Goal: Task Accomplishment & Management: Complete application form

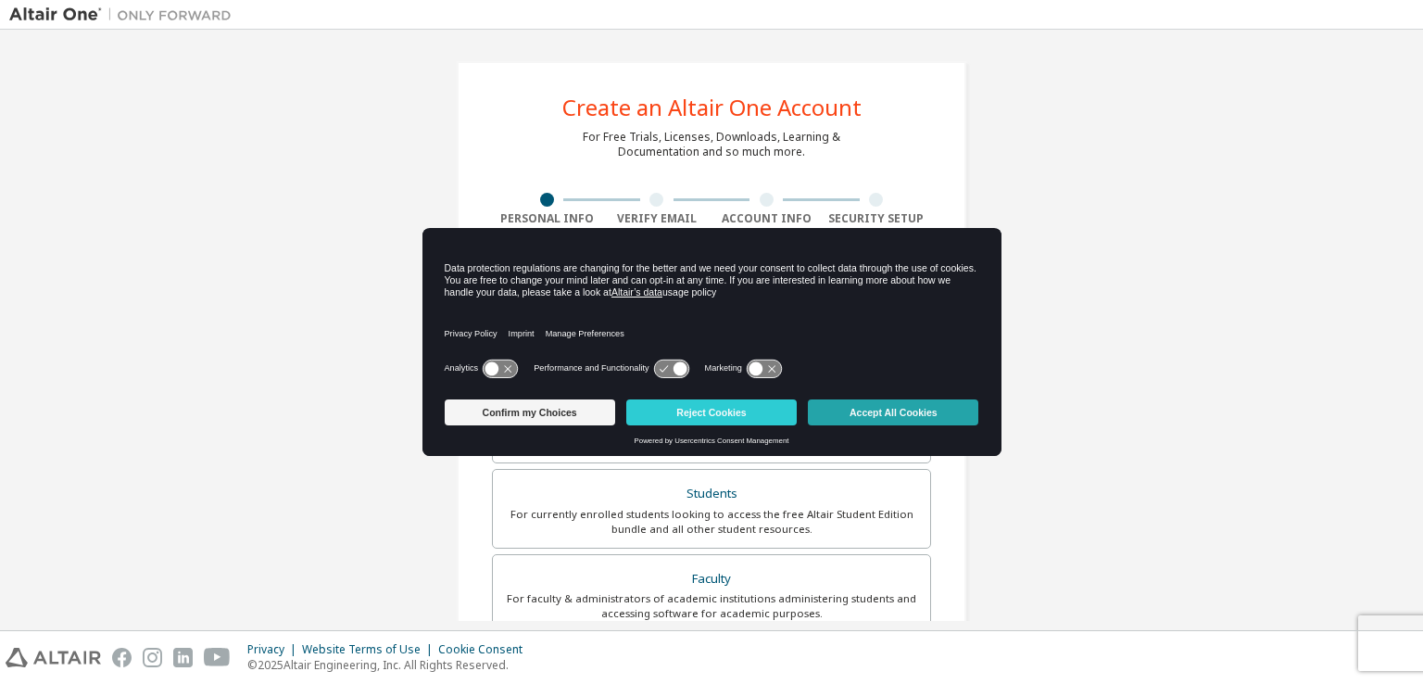
click at [902, 408] on button "Accept All Cookies" at bounding box center [893, 412] width 170 height 26
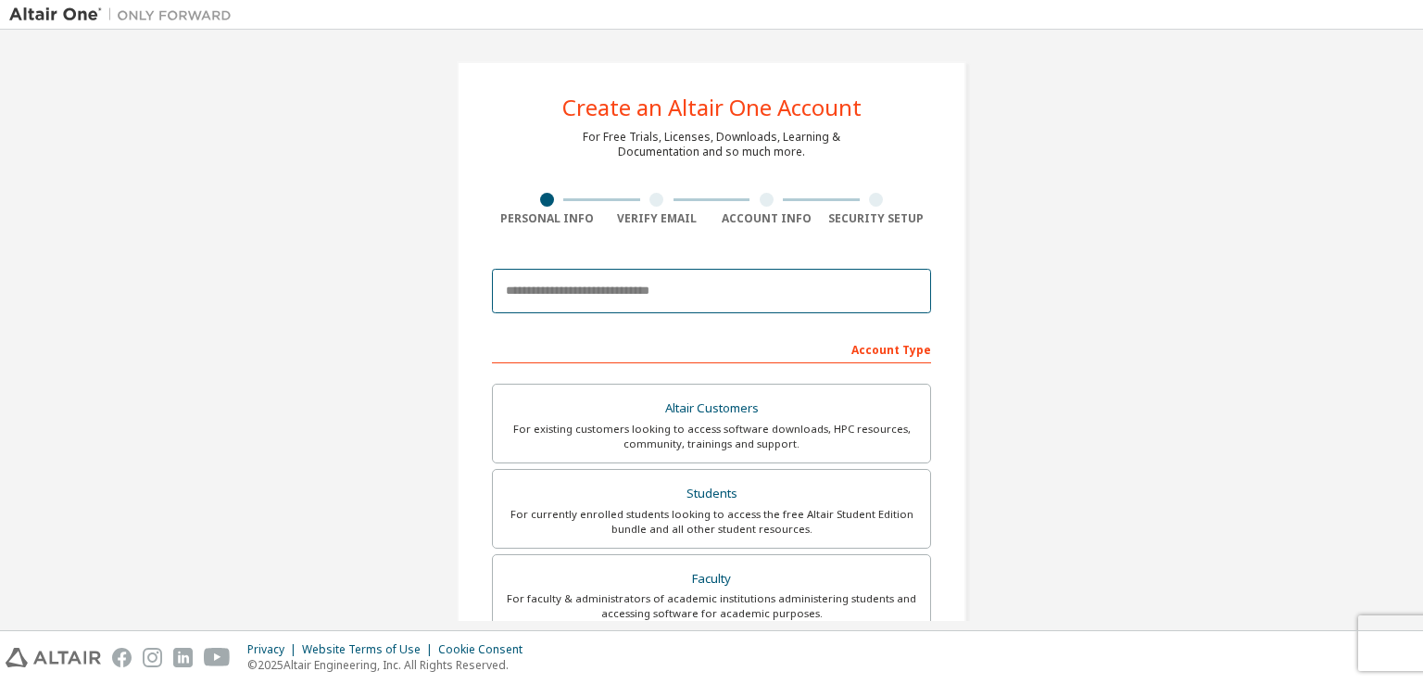
click at [617, 295] on input "email" at bounding box center [711, 291] width 439 height 44
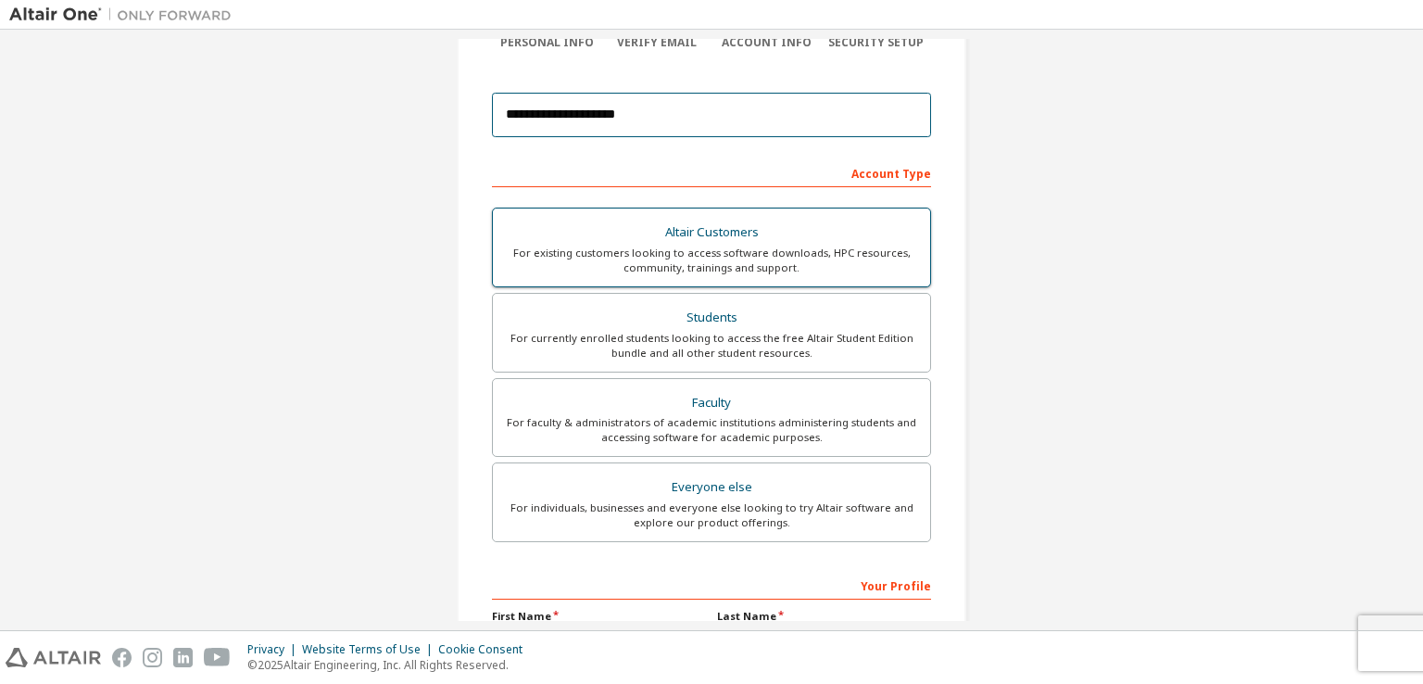
scroll to position [185, 0]
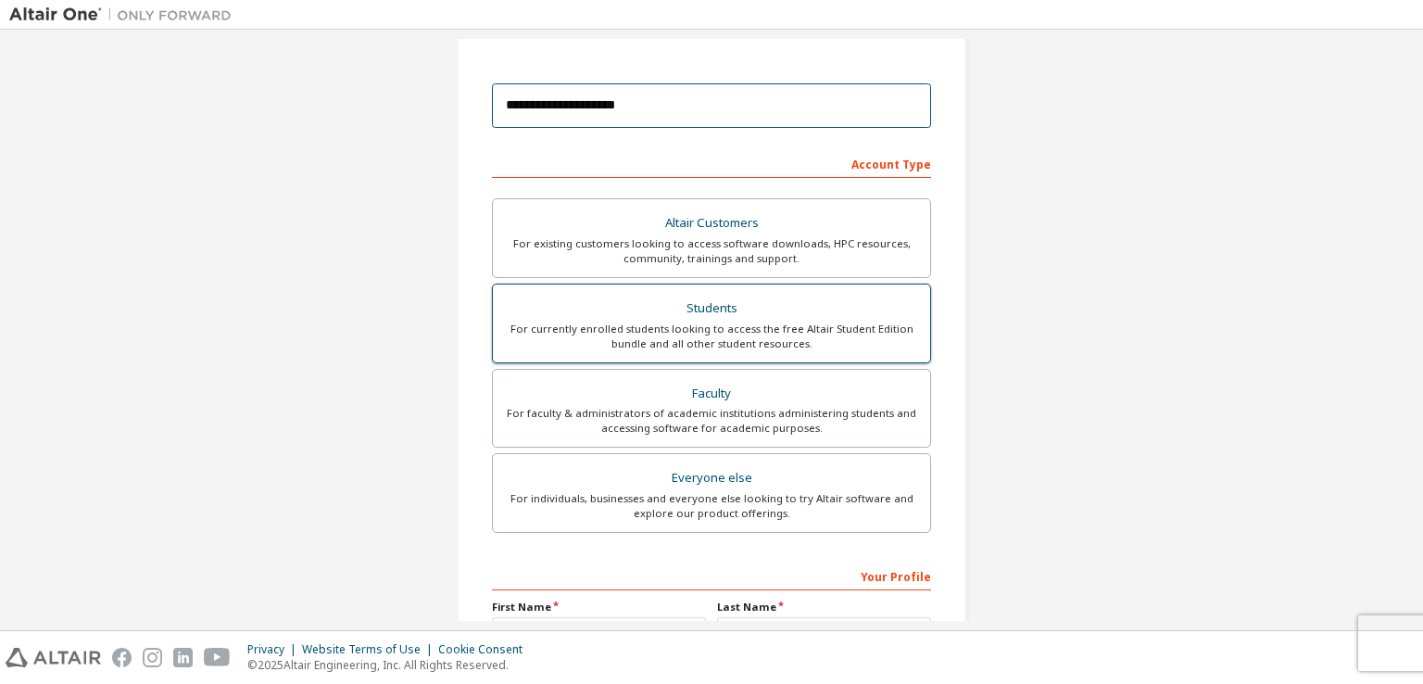
type input "**********"
click at [744, 318] on div "Students" at bounding box center [711, 308] width 415 height 26
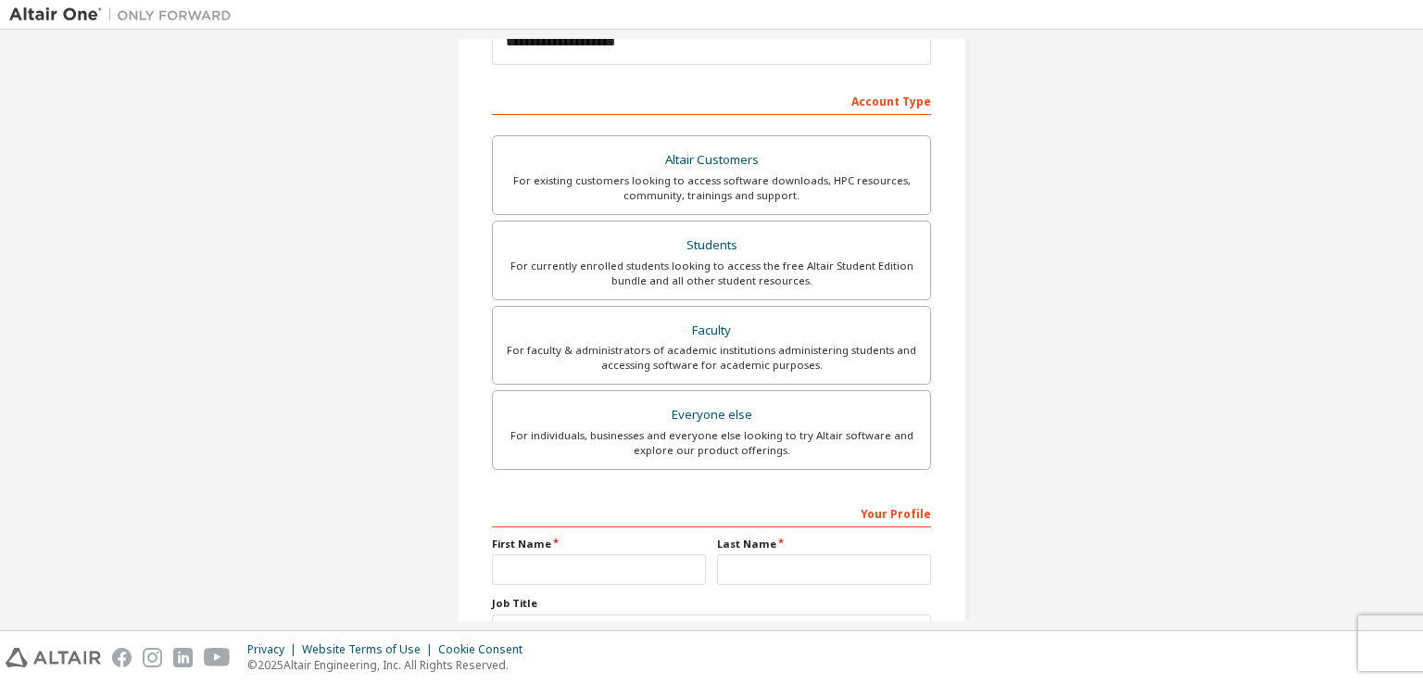
scroll to position [395, 0]
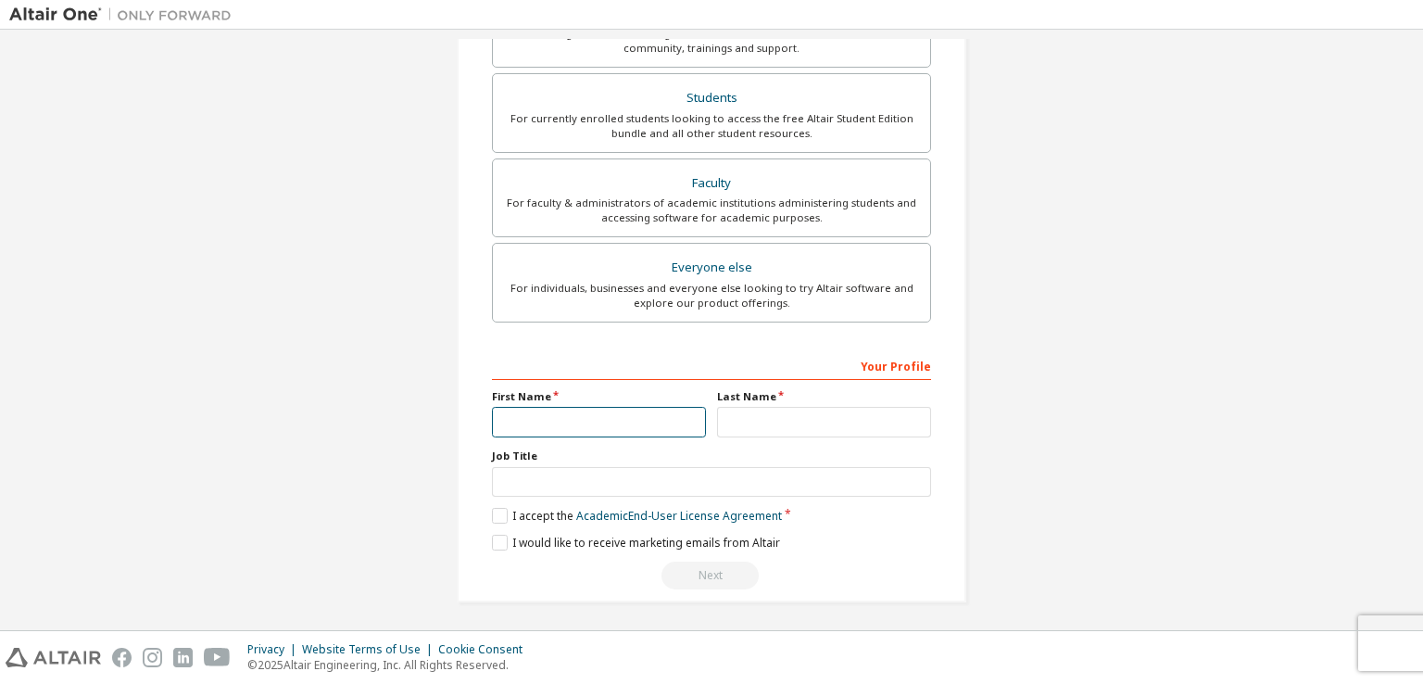
click at [596, 411] on input "text" at bounding box center [599, 422] width 214 height 31
type input "**********"
click at [496, 513] on label "I accept the Academic End-User License Agreement" at bounding box center [637, 516] width 290 height 16
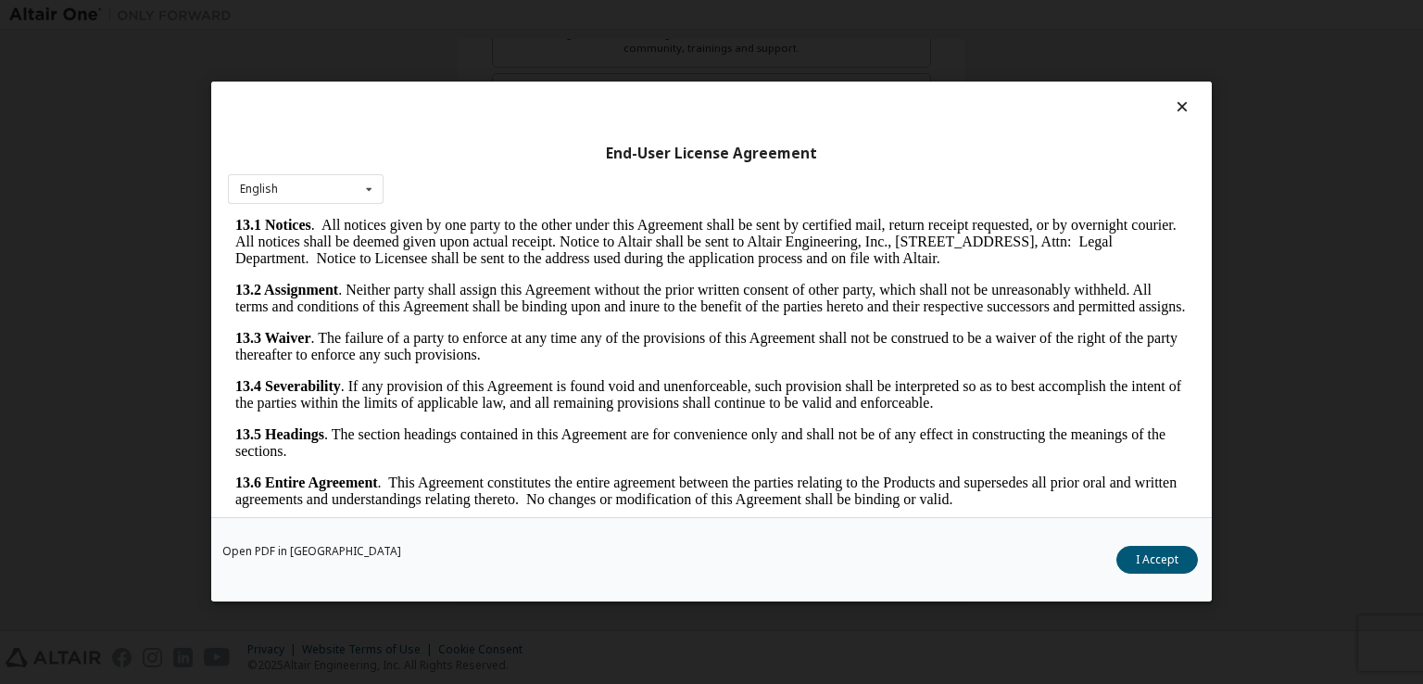
scroll to position [3876, 0]
click at [1158, 556] on button "I Accept" at bounding box center [1157, 560] width 82 height 28
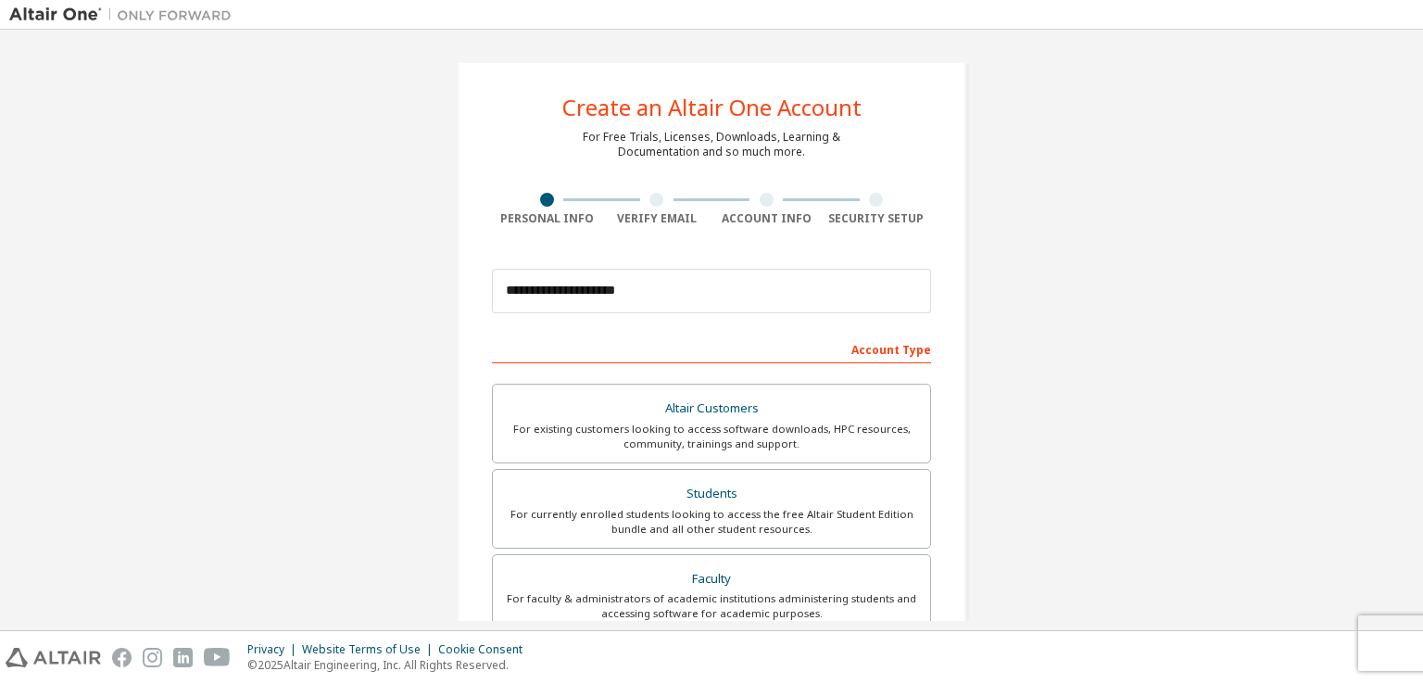
scroll to position [395, 0]
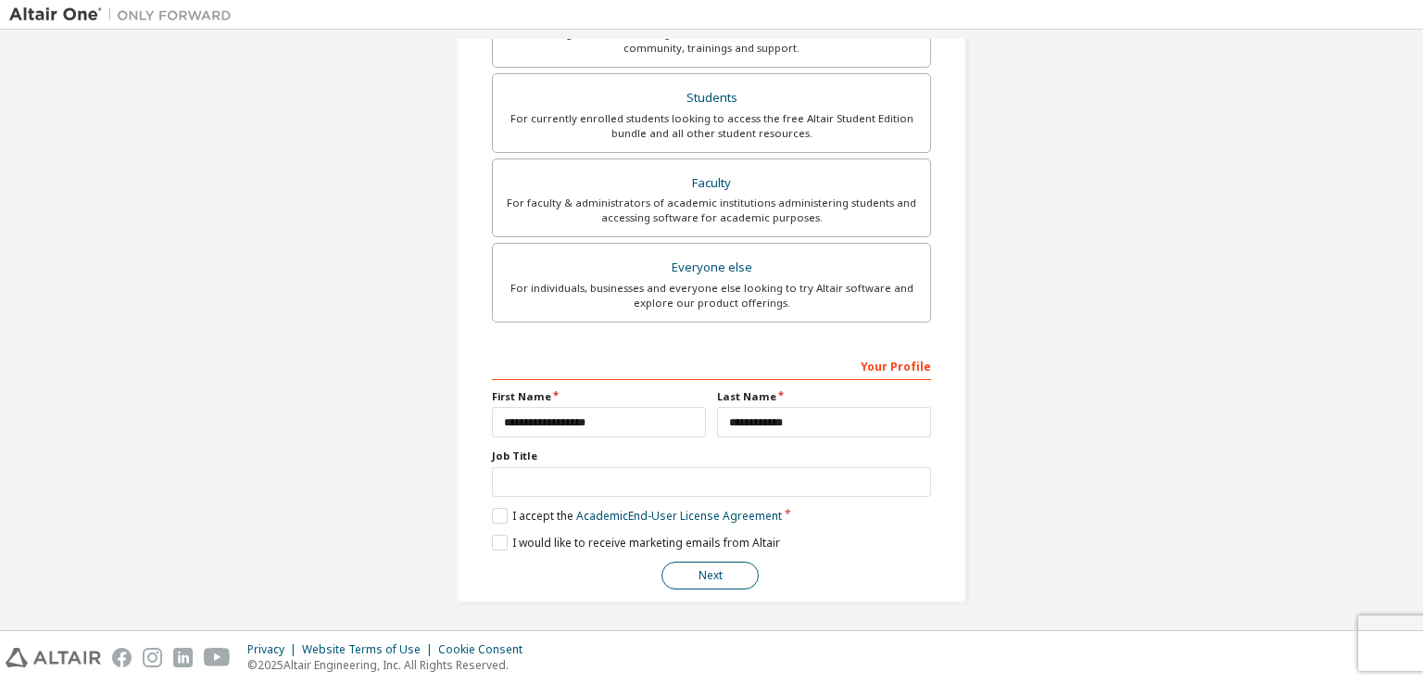
click at [732, 563] on button "Next" at bounding box center [709, 575] width 97 height 28
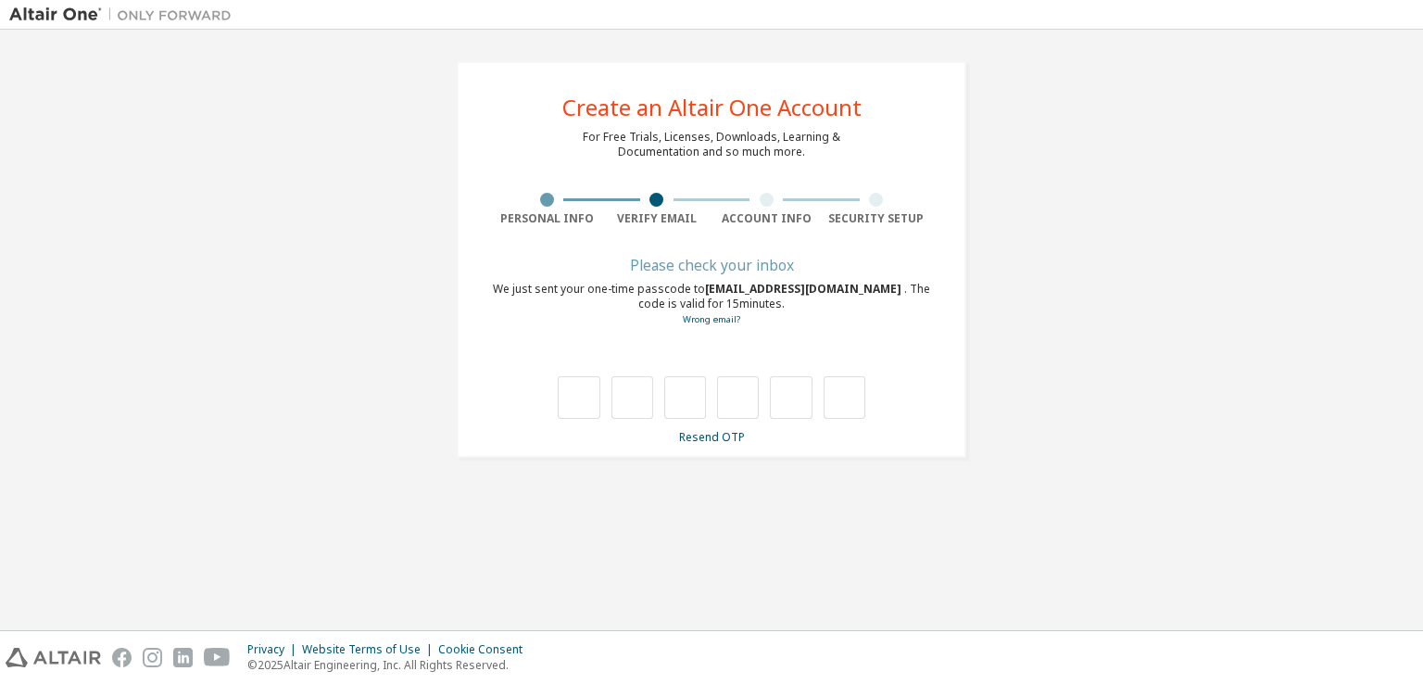
type input "*"
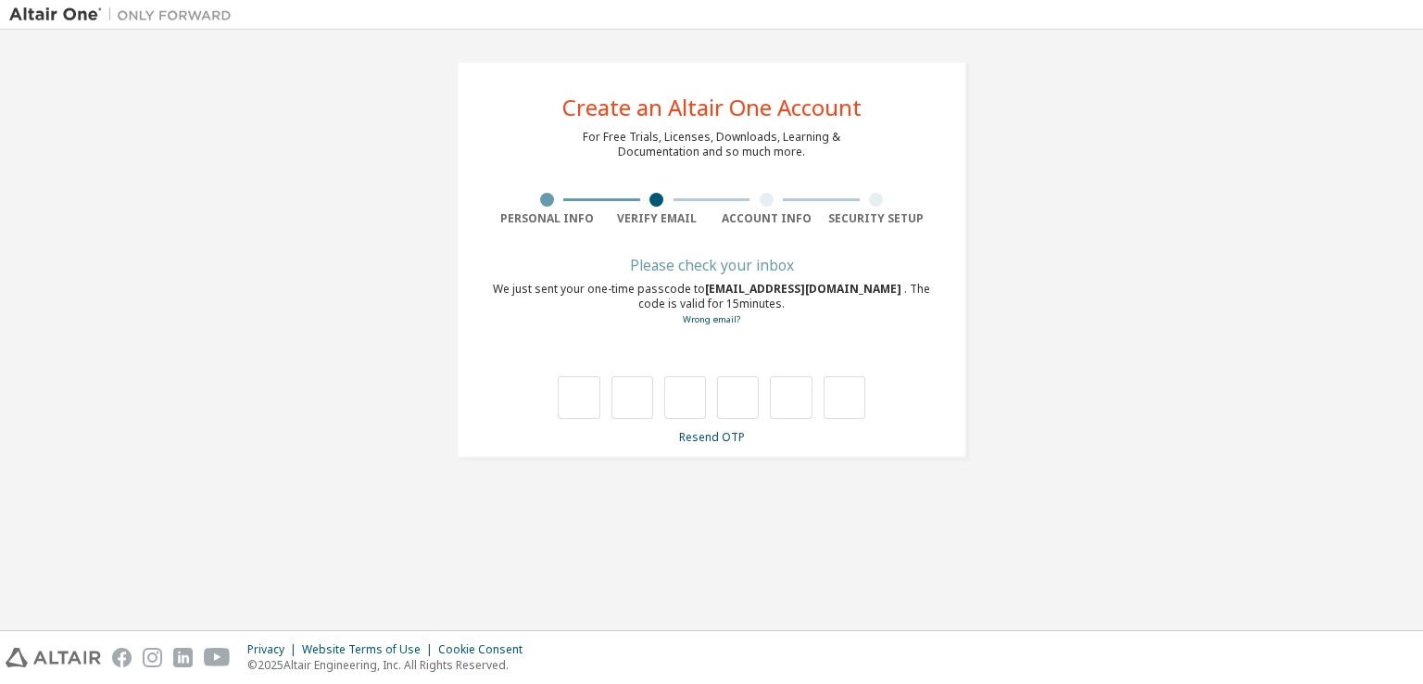
type input "*"
